Goal: Information Seeking & Learning: Learn about a topic

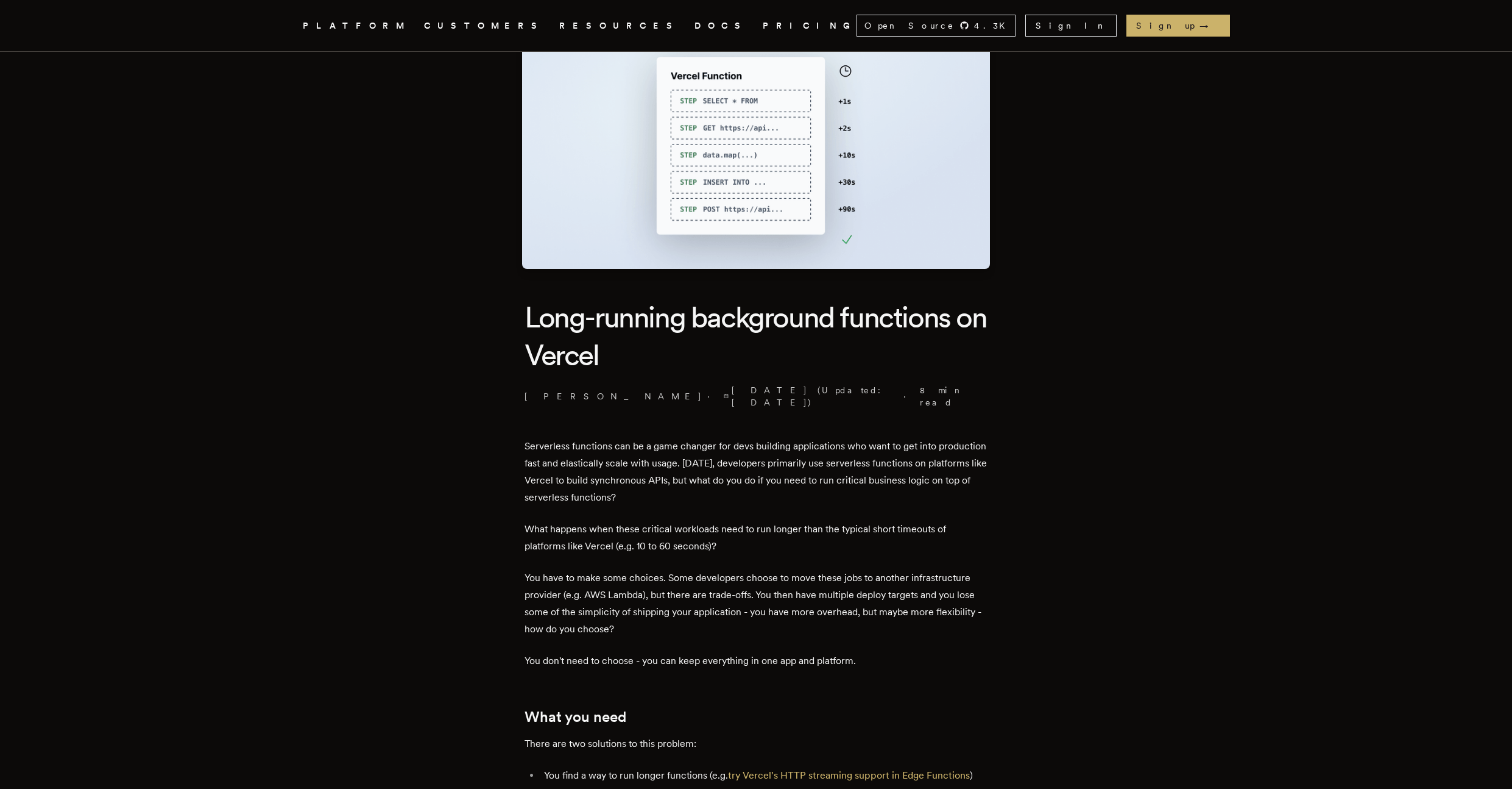
scroll to position [56, 0]
drag, startPoint x: 541, startPoint y: 429, endPoint x: 594, endPoint y: 431, distance: 53.0
click at [565, 437] on p "Serverless functions can be a game changer for devs building applications who w…" at bounding box center [756, 471] width 463 height 68
click at [582, 437] on p "Serverless functions can be a game changer for devs building applications who w…" at bounding box center [756, 471] width 463 height 68
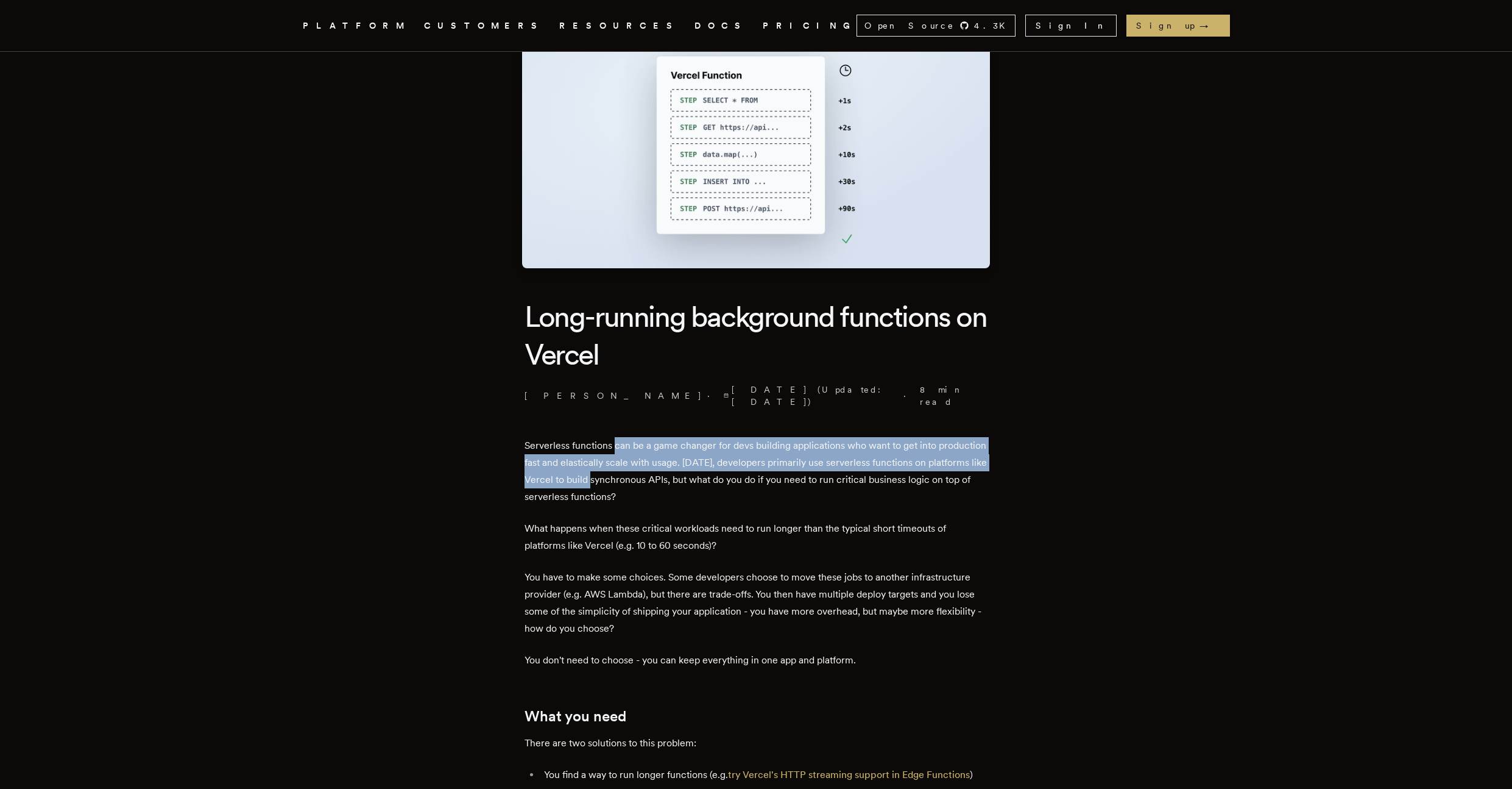
drag, startPoint x: 630, startPoint y: 439, endPoint x: 665, endPoint y: 465, distance: 43.6
click at [658, 467] on p "Serverless functions can be a game changer for devs building applications who w…" at bounding box center [756, 471] width 463 height 68
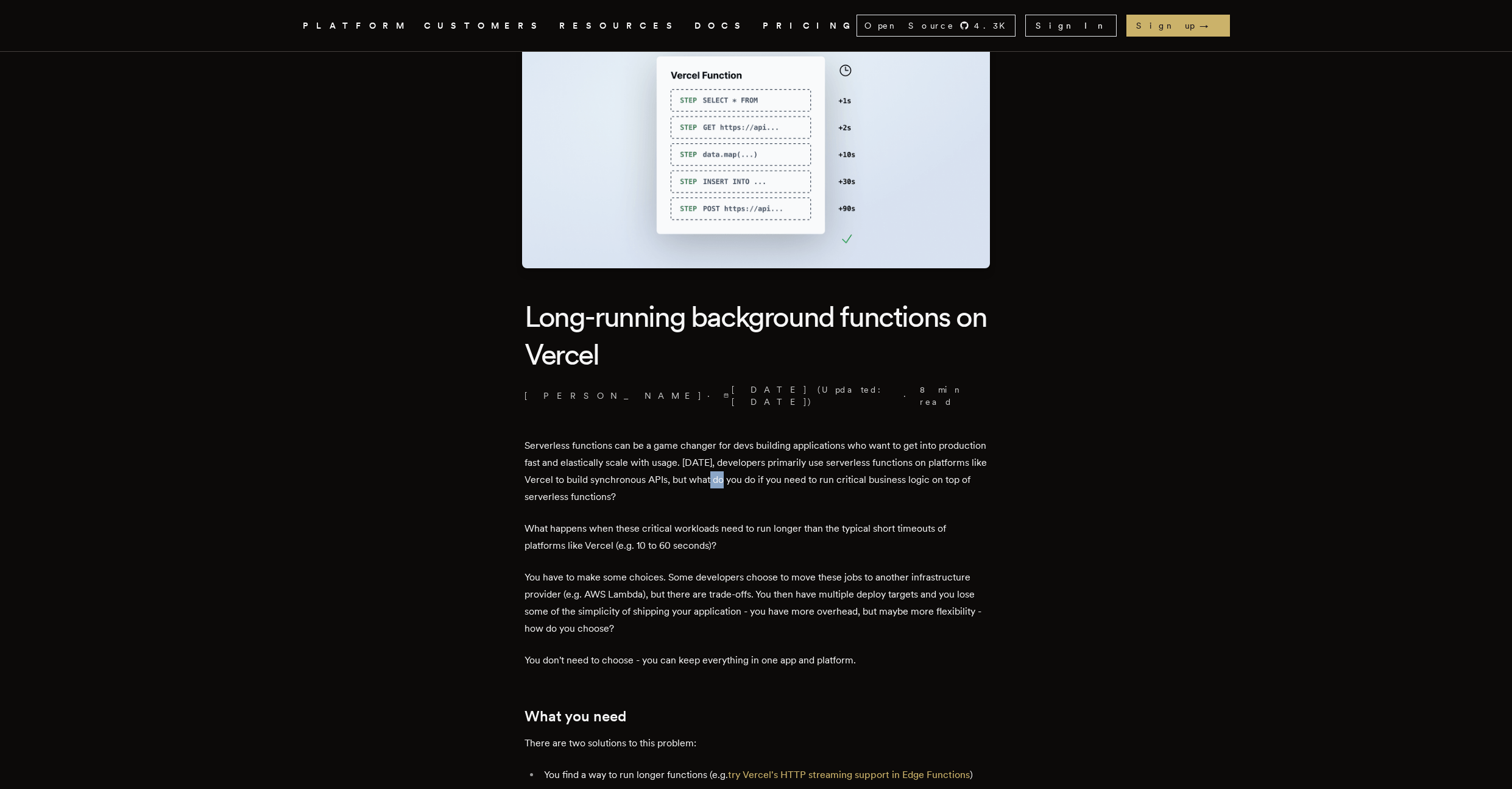
drag, startPoint x: 777, startPoint y: 466, endPoint x: 809, endPoint y: 483, distance: 36.2
click at [808, 482] on p "Serverless functions can be a game changer for devs building applications who w…" at bounding box center [756, 471] width 463 height 68
drag, startPoint x: 597, startPoint y: 448, endPoint x: 658, endPoint y: 452, distance: 61.1
click at [655, 452] on p "Serverless functions can be a game changer for devs building applications who w…" at bounding box center [756, 471] width 463 height 68
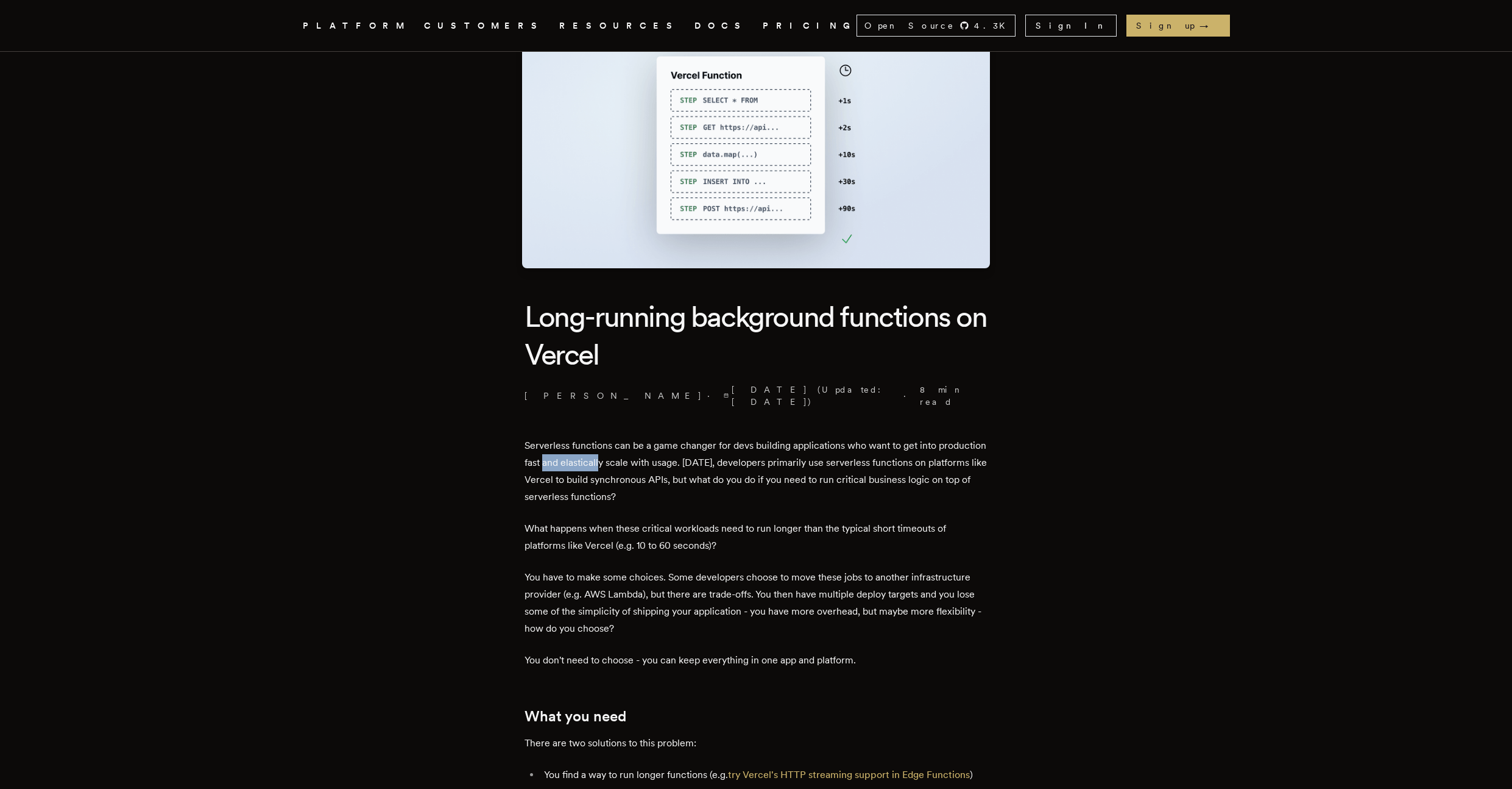
click at [616, 452] on p "Serverless functions can be a game changer for devs building applications who w…" at bounding box center [756, 471] width 463 height 68
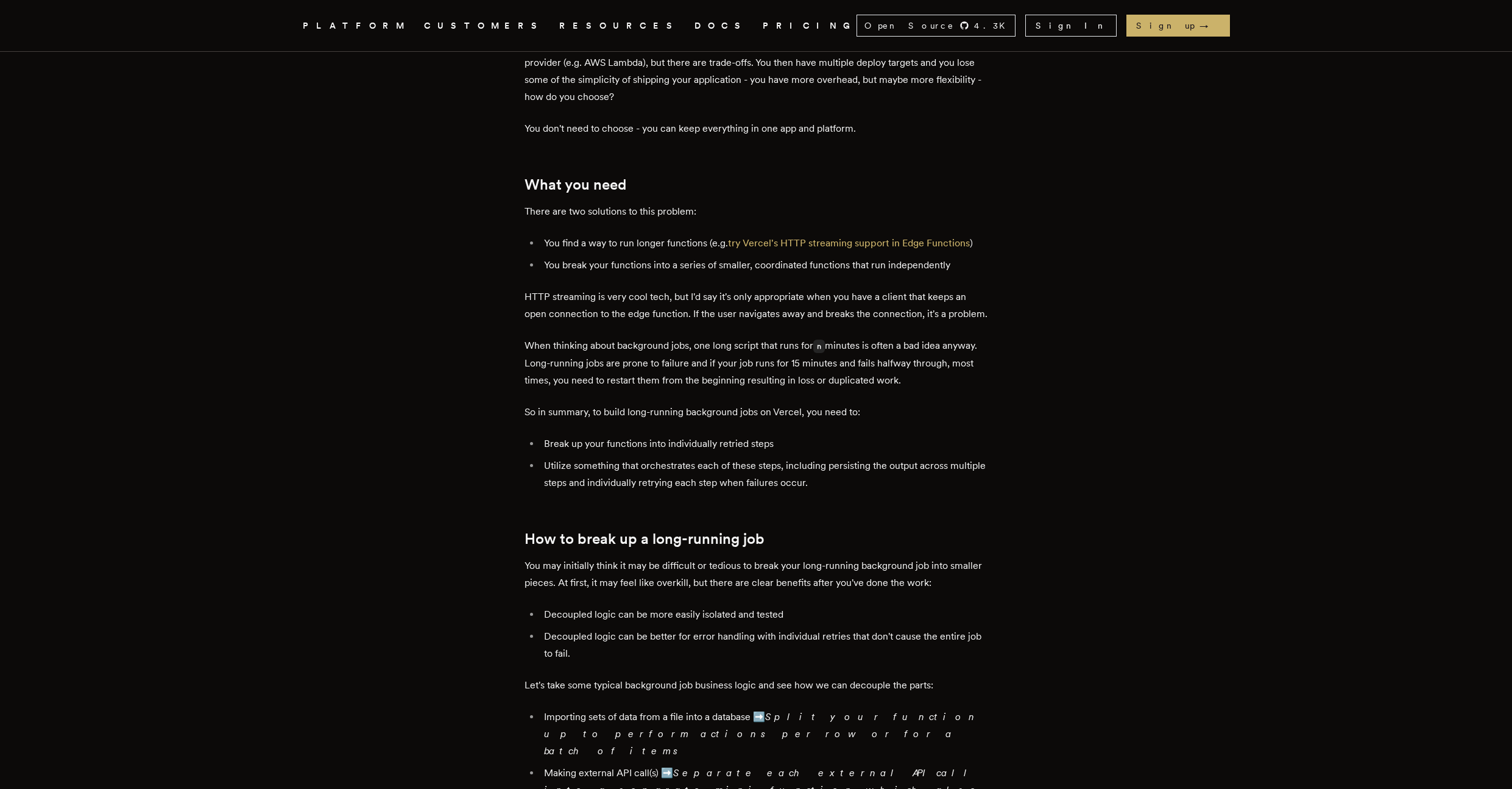
scroll to position [615, 0]
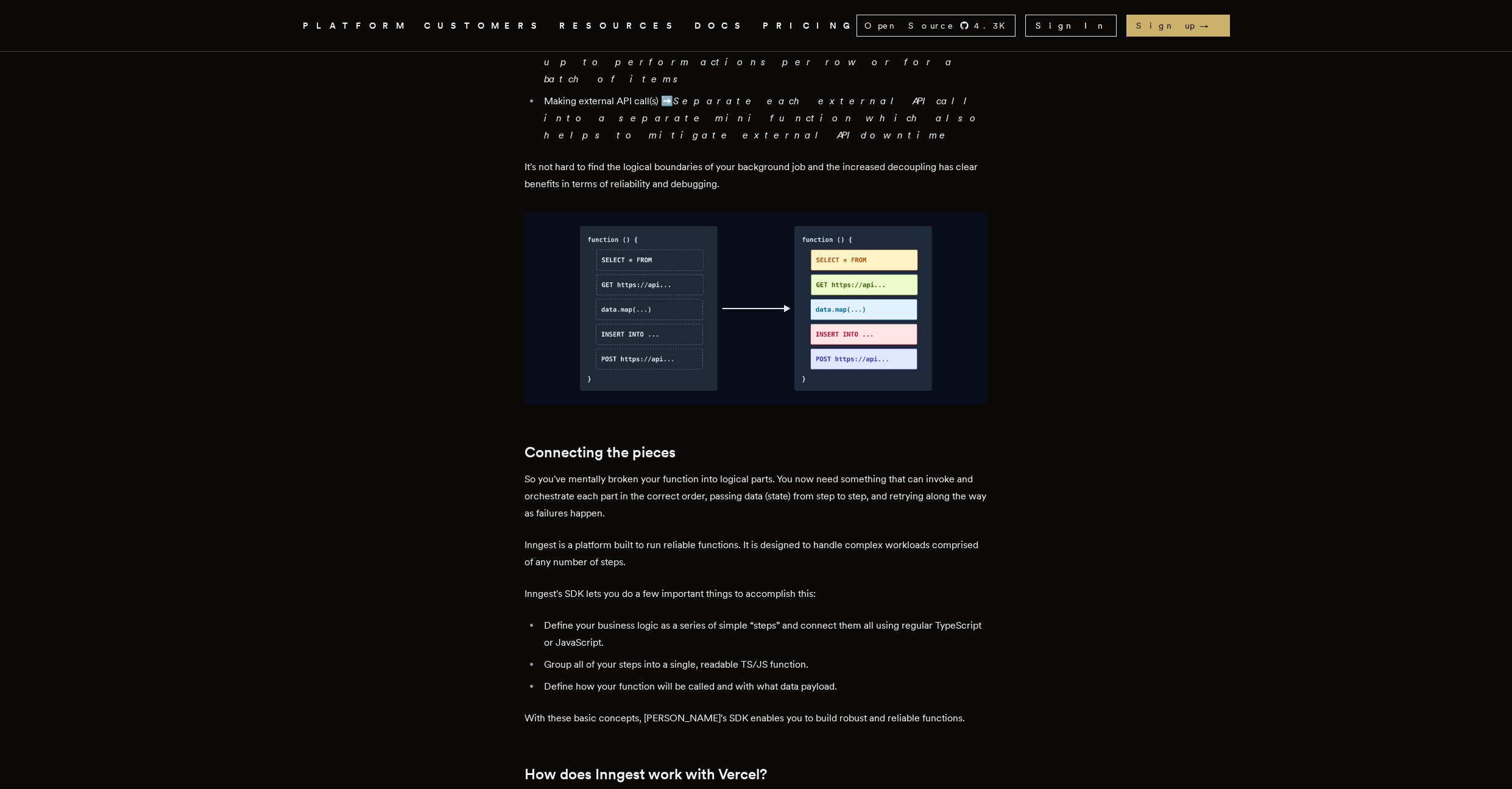
scroll to position [1300, 0]
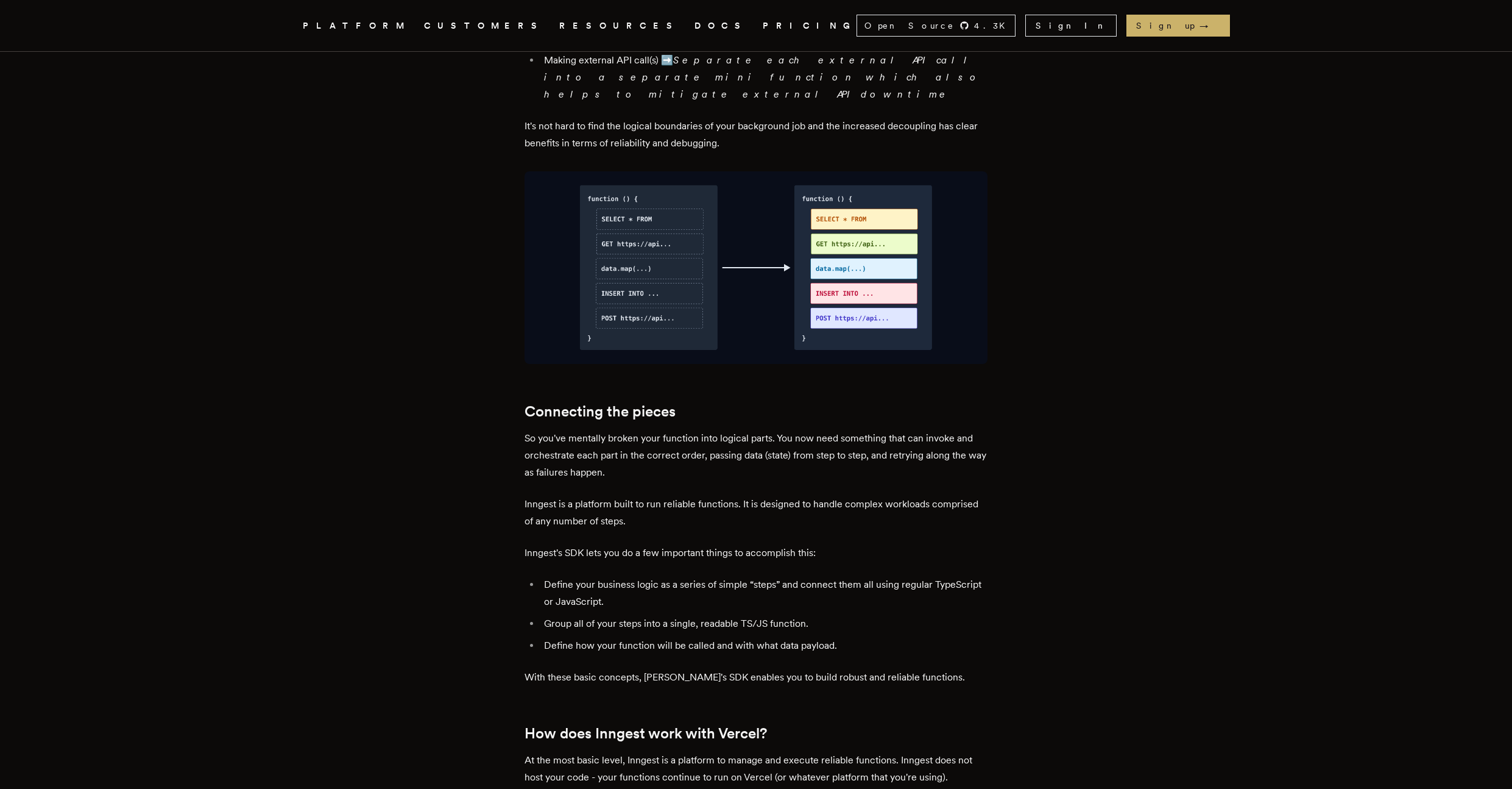
click at [560, 430] on p "So you've mentally broken your function into logical parts. You now need someth…" at bounding box center [756, 455] width 463 height 52
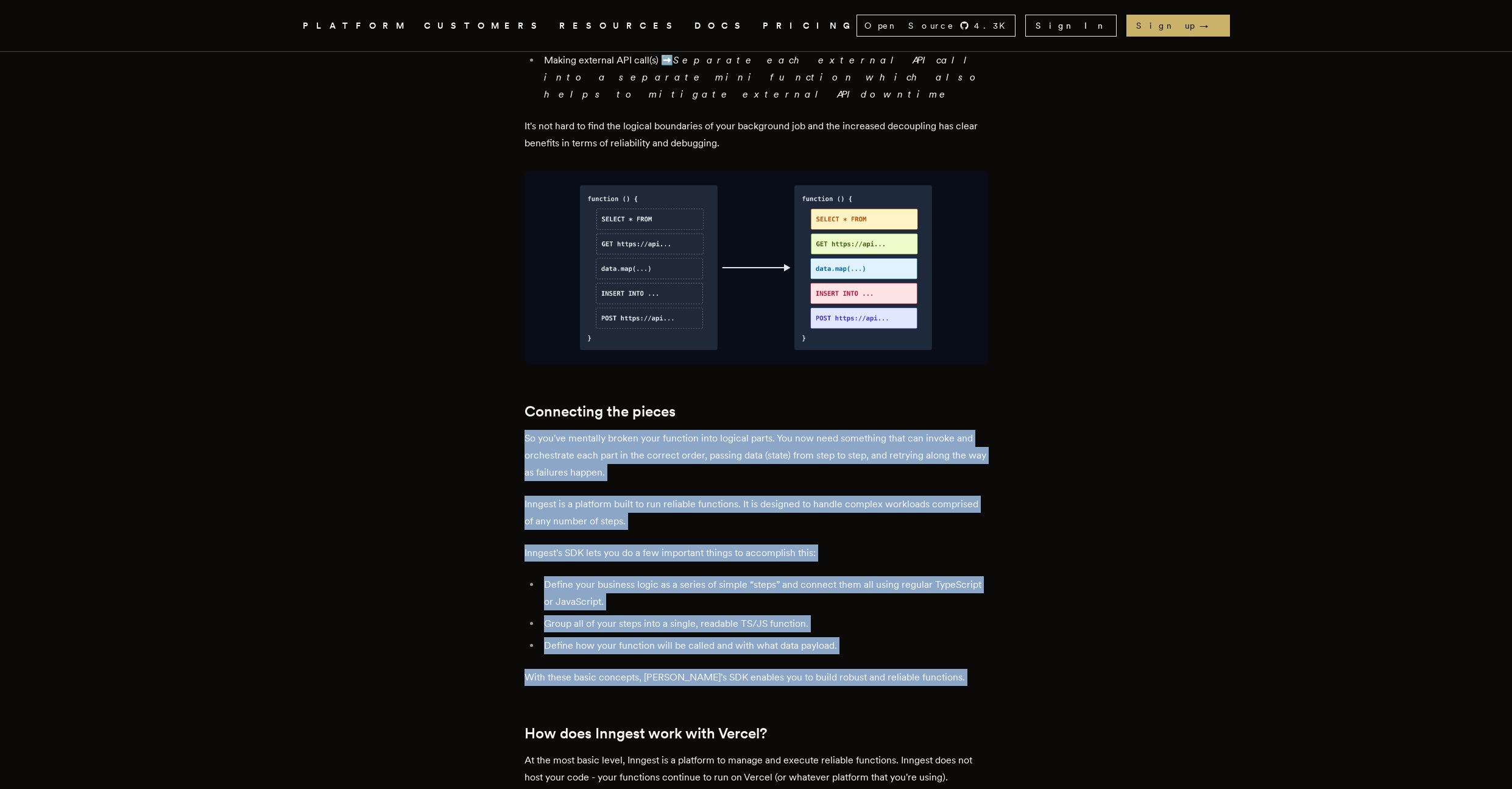
drag, startPoint x: 531, startPoint y: 407, endPoint x: 978, endPoint y: 630, distance: 499.5
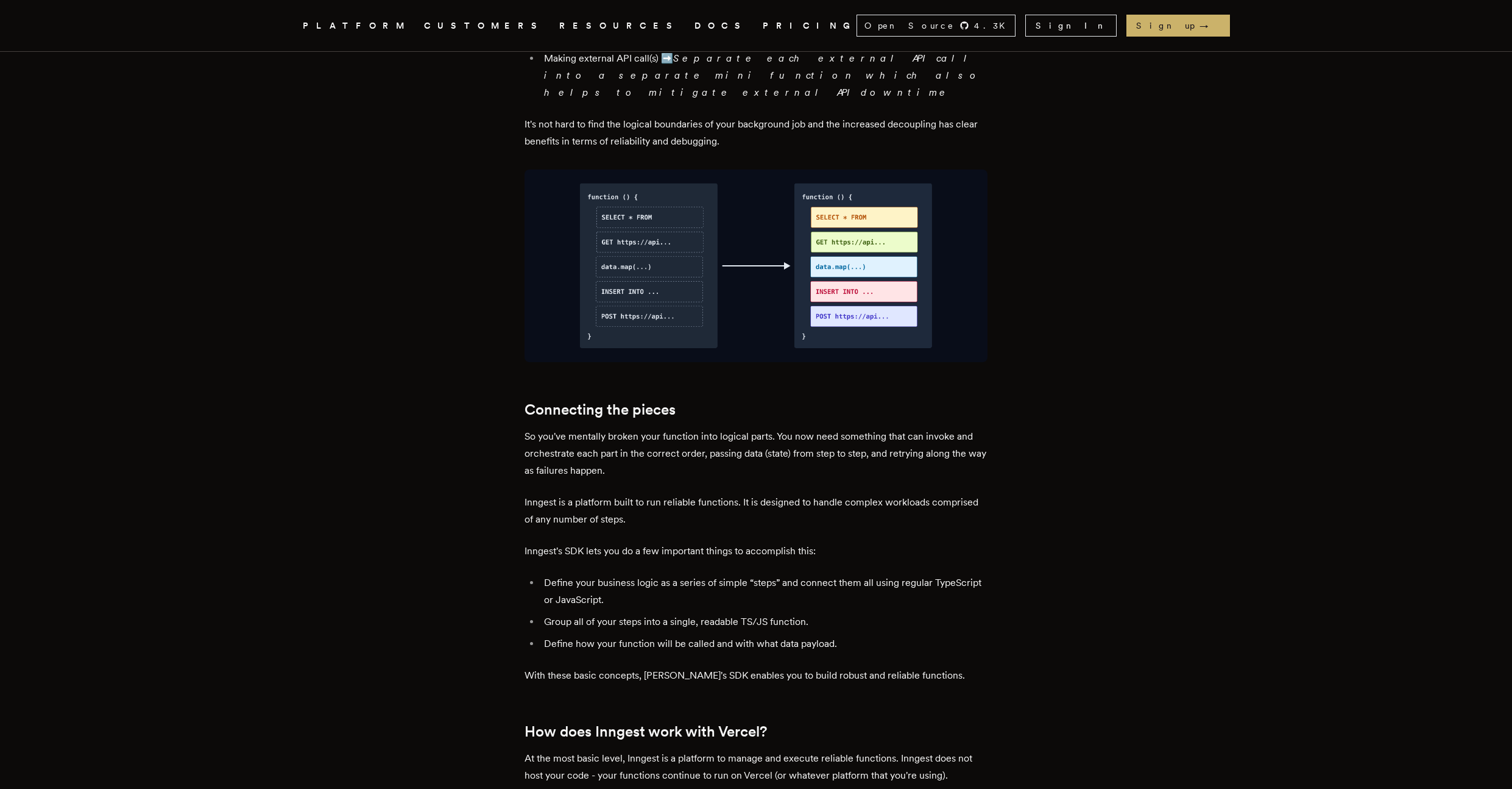
scroll to position [1303, 0]
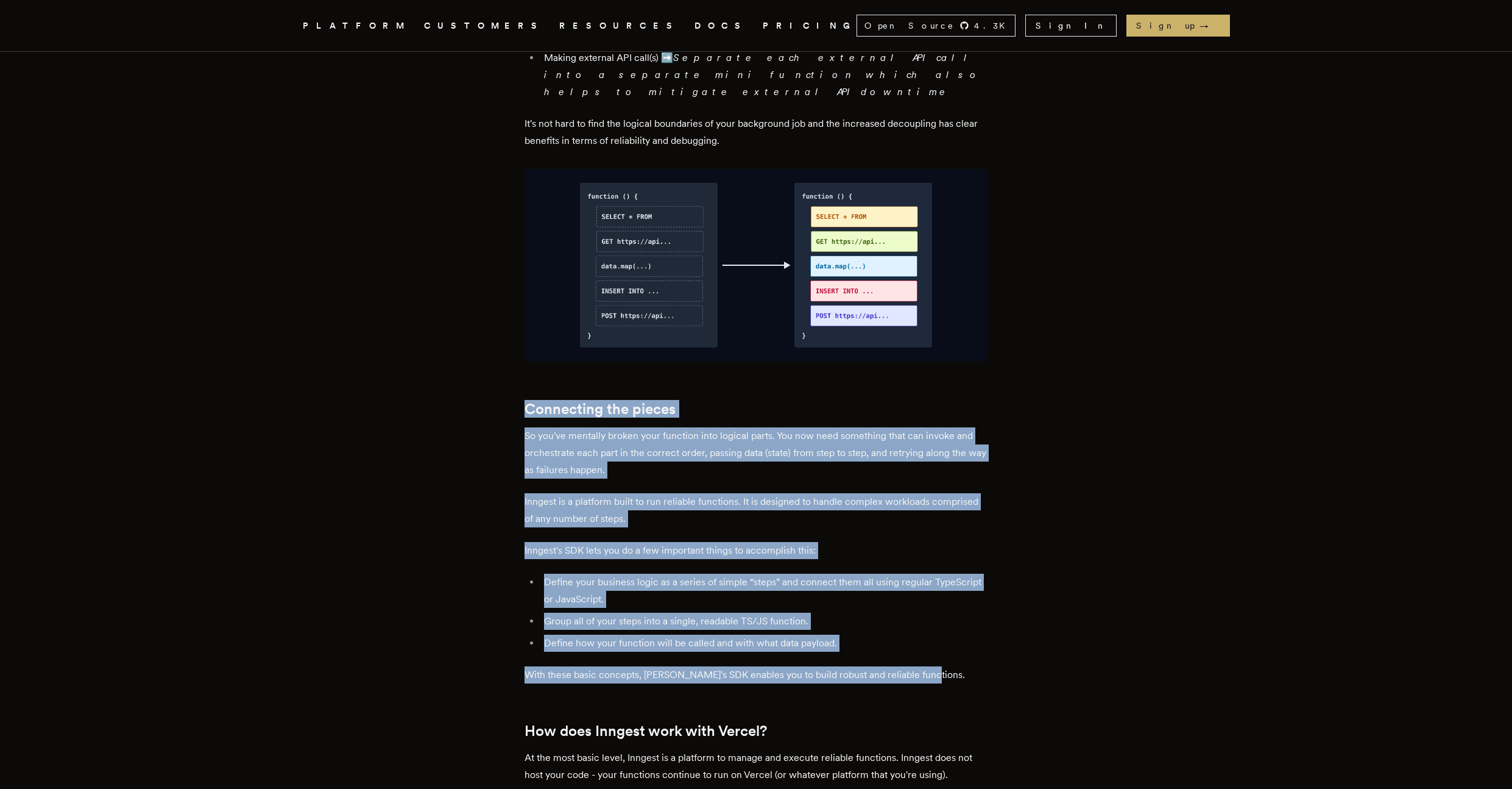
drag, startPoint x: 931, startPoint y: 645, endPoint x: 526, endPoint y: 378, distance: 485.1
click at [976, 573] on li "Define your business logic as a series of simple “steps” and connect them all u…" at bounding box center [764, 590] width 447 height 34
